Goal: Task Accomplishment & Management: Complete application form

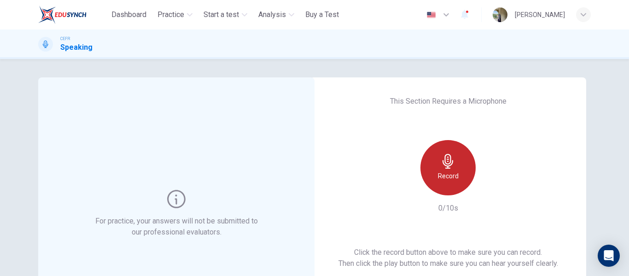
click at [441, 174] on h6 "Record" at bounding box center [448, 176] width 21 height 11
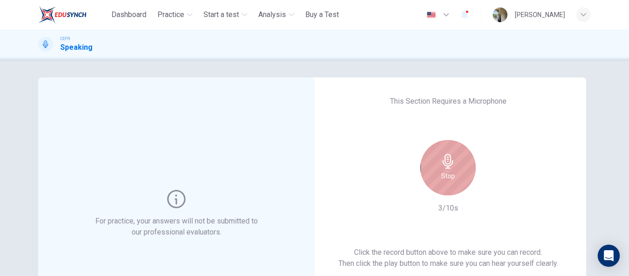
click at [441, 174] on h6 "Stop" at bounding box center [448, 176] width 14 height 11
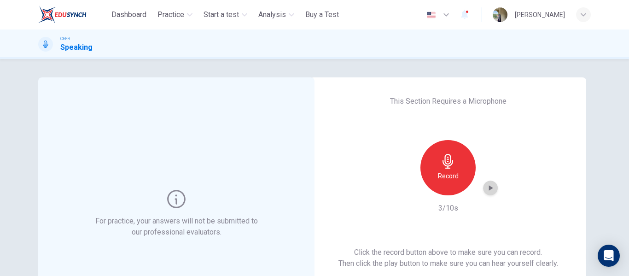
click at [489, 187] on icon "button" at bounding box center [491, 188] width 4 height 6
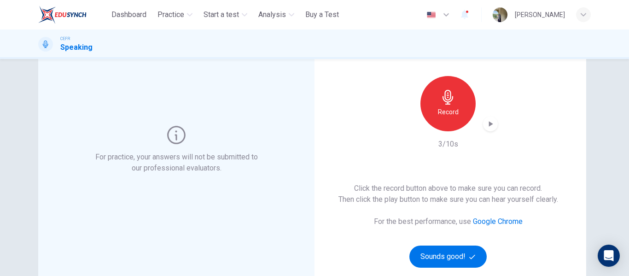
scroll to position [67, 0]
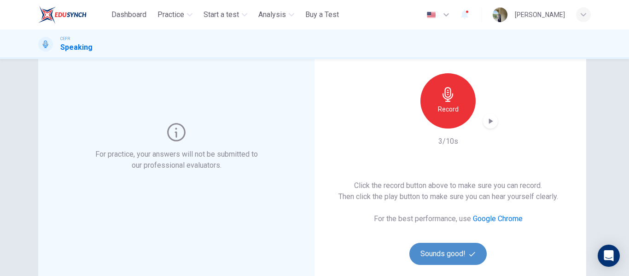
click at [441, 255] on button "Sounds good!" at bounding box center [448, 254] width 77 height 22
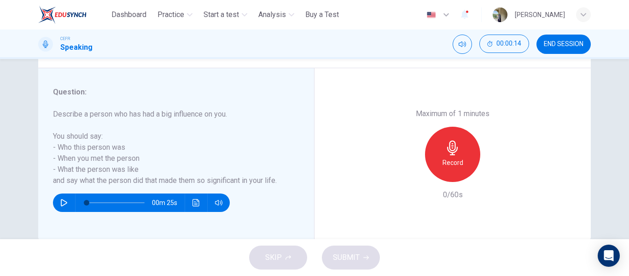
scroll to position [157, 0]
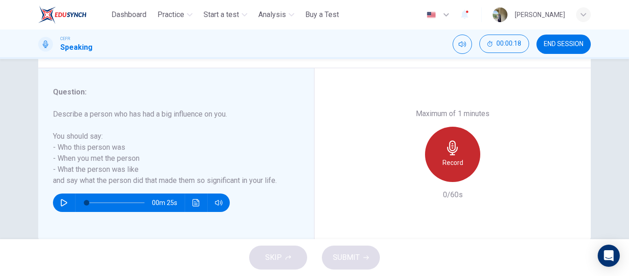
click at [453, 155] on div "Record" at bounding box center [452, 154] width 55 height 55
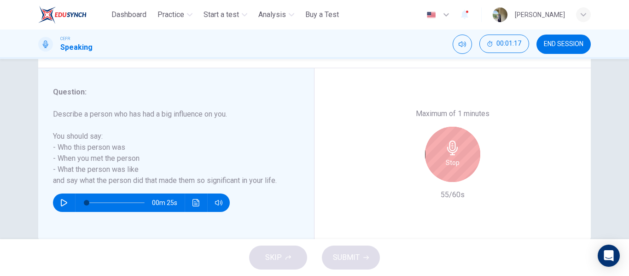
click at [453, 155] on div "Stop" at bounding box center [452, 154] width 55 height 55
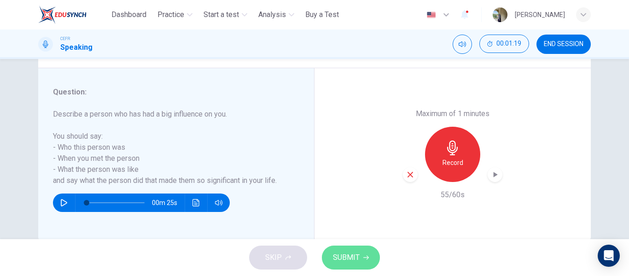
click at [346, 254] on span "SUBMIT" at bounding box center [346, 257] width 27 height 13
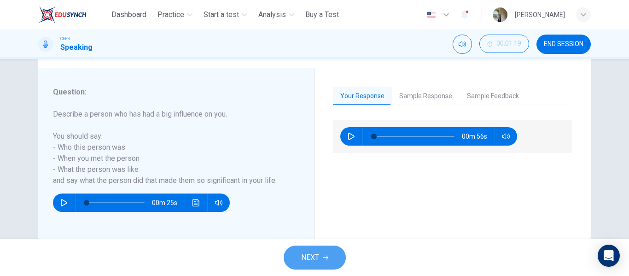
click at [308, 253] on span "NEXT" at bounding box center [310, 257] width 18 height 13
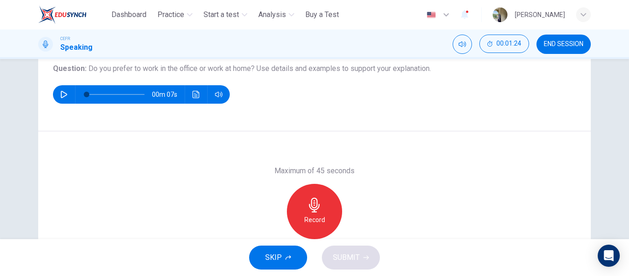
scroll to position [106, 0]
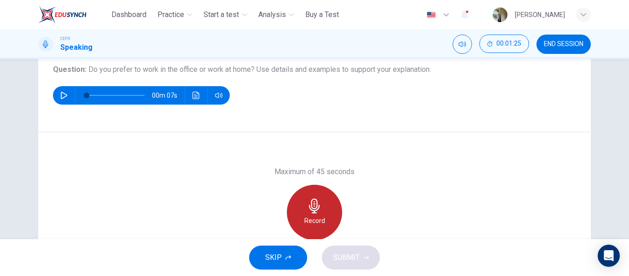
click at [314, 210] on icon "button" at bounding box center [314, 206] width 11 height 15
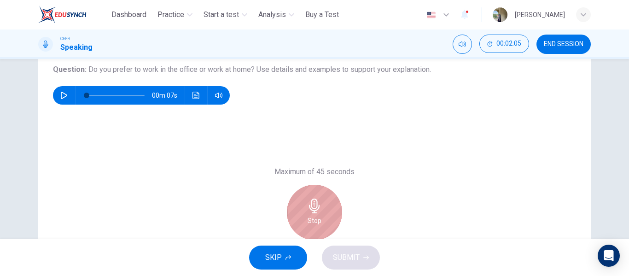
click at [314, 210] on icon "button" at bounding box center [314, 206] width 11 height 15
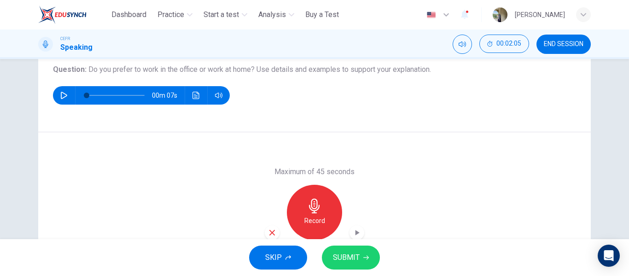
scroll to position [169, 0]
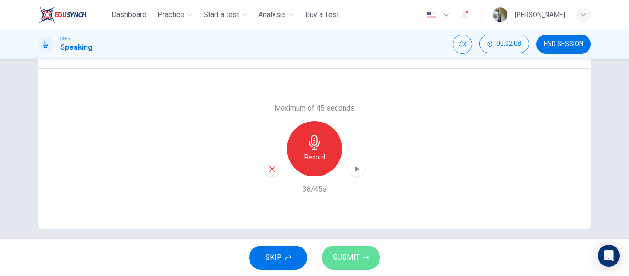
click at [346, 251] on span "SUBMIT" at bounding box center [346, 257] width 27 height 13
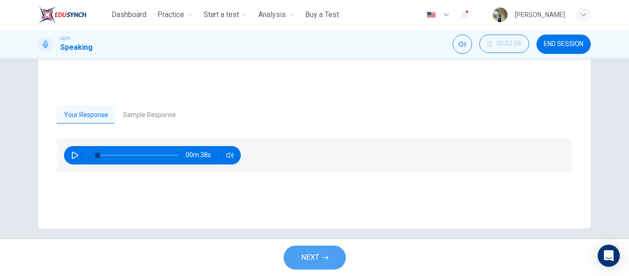
click at [320, 255] on button "NEXT" at bounding box center [315, 258] width 62 height 24
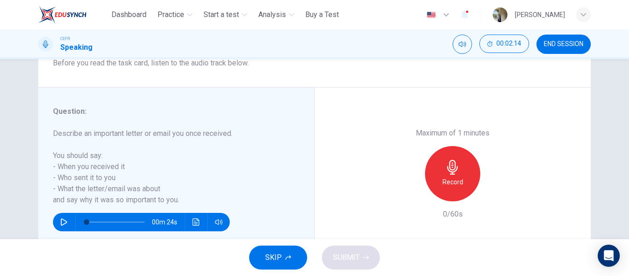
scroll to position [141, 0]
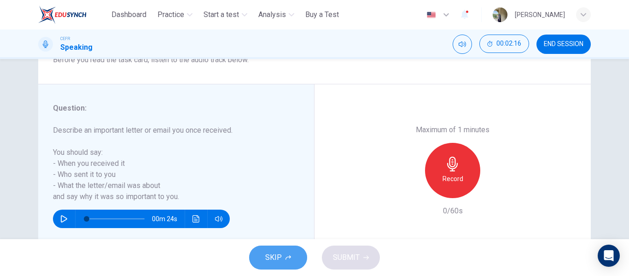
click at [288, 256] on icon "button" at bounding box center [289, 258] width 6 height 6
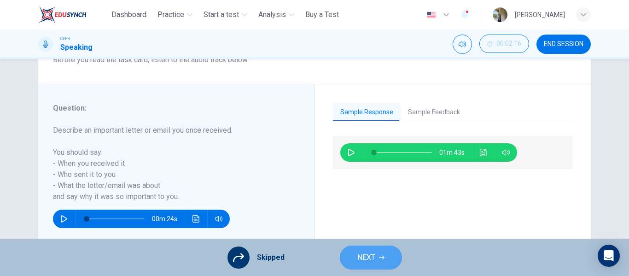
click at [359, 252] on span "NEXT" at bounding box center [367, 257] width 18 height 13
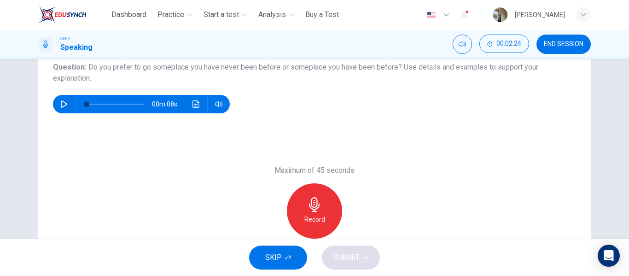
scroll to position [108, 0]
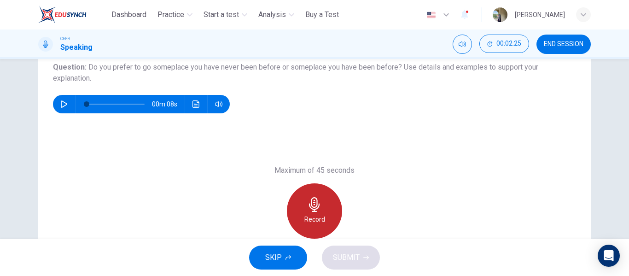
click at [312, 212] on div "Record" at bounding box center [314, 210] width 55 height 55
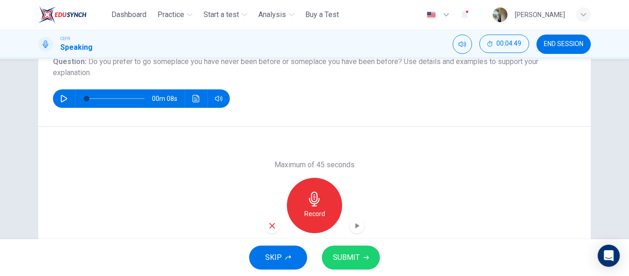
scroll to position [81, 0]
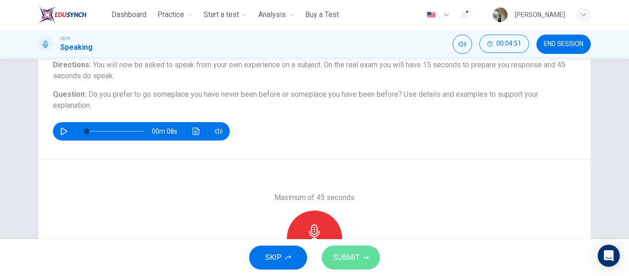
click at [346, 253] on span "SUBMIT" at bounding box center [346, 257] width 27 height 13
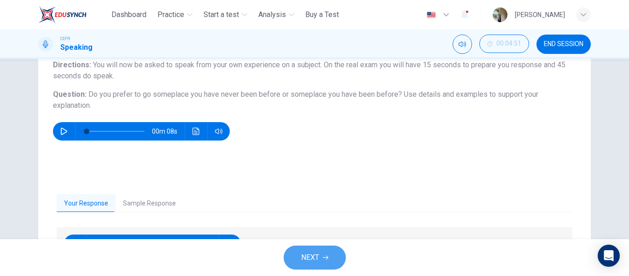
click at [318, 253] on span "NEXT" at bounding box center [310, 257] width 18 height 13
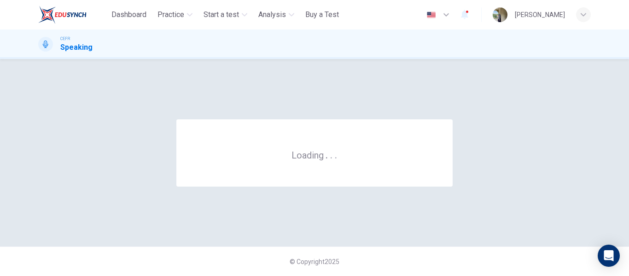
scroll to position [0, 0]
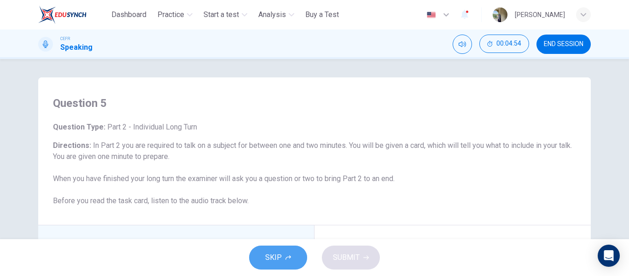
click at [300, 256] on button "SKIP" at bounding box center [278, 258] width 58 height 24
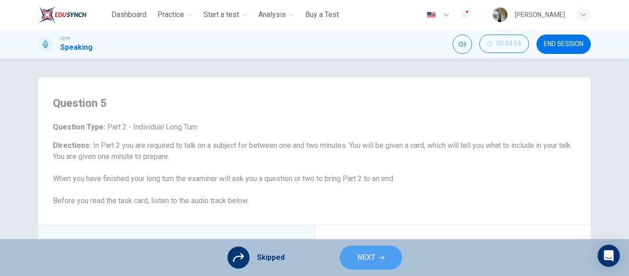
click at [381, 262] on button "NEXT" at bounding box center [371, 258] width 62 height 24
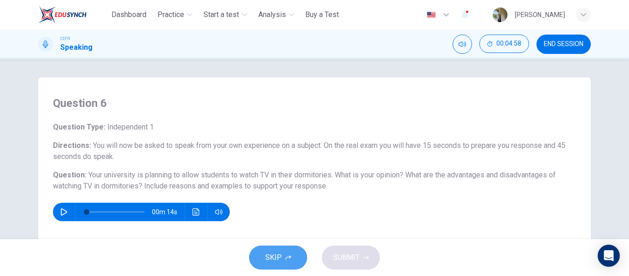
click at [290, 252] on button "SKIP" at bounding box center [278, 258] width 58 height 24
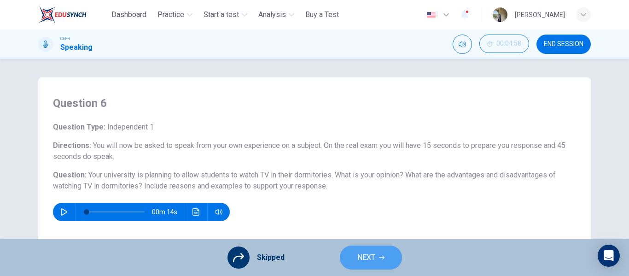
click at [368, 263] on span "NEXT" at bounding box center [367, 257] width 18 height 13
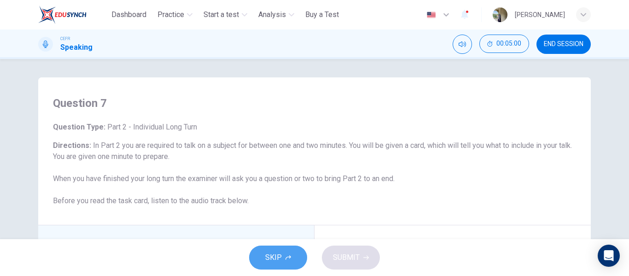
click at [285, 261] on button "SKIP" at bounding box center [278, 258] width 58 height 24
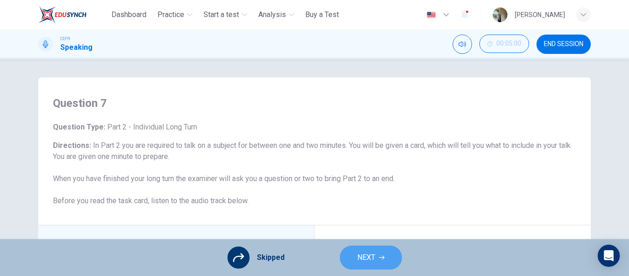
click at [359, 251] on button "NEXT" at bounding box center [371, 258] width 62 height 24
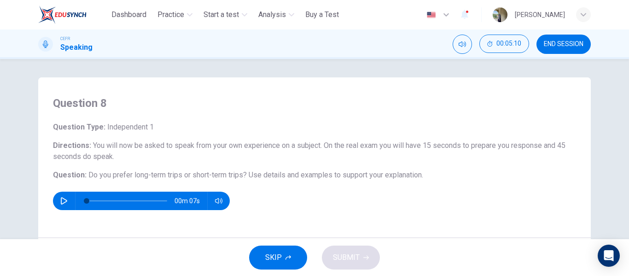
click at [542, 47] on button "END SESSION" at bounding box center [564, 44] width 54 height 19
